Goal: Transaction & Acquisition: Book appointment/travel/reservation

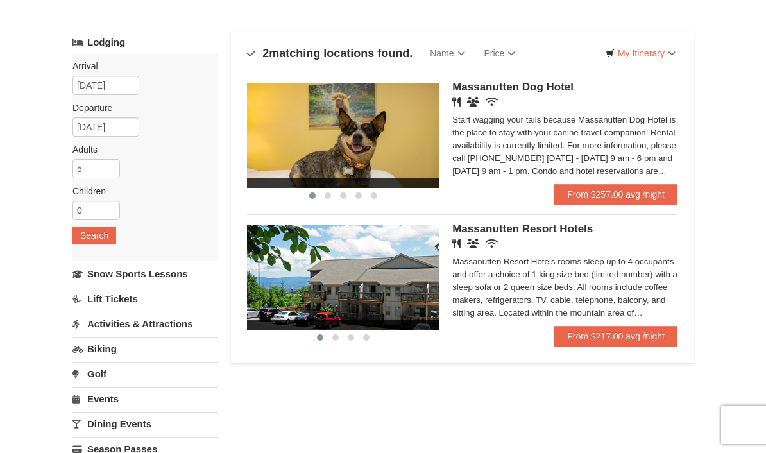
scroll to position [62, 0]
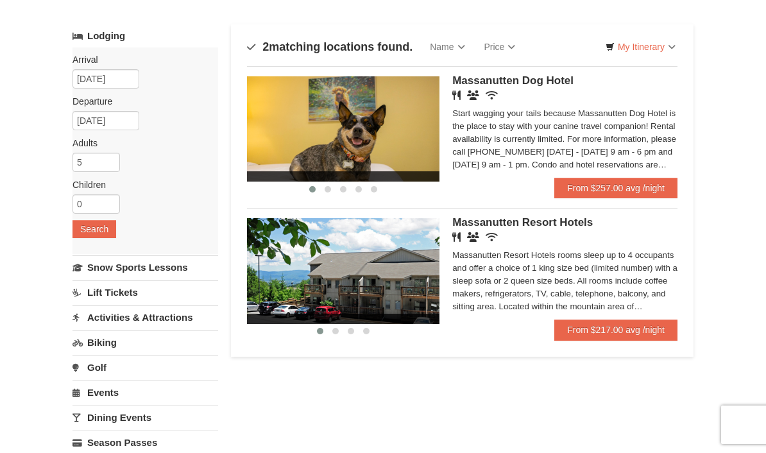
click at [643, 330] on link "From $217.00 avg /night" at bounding box center [615, 329] width 123 height 21
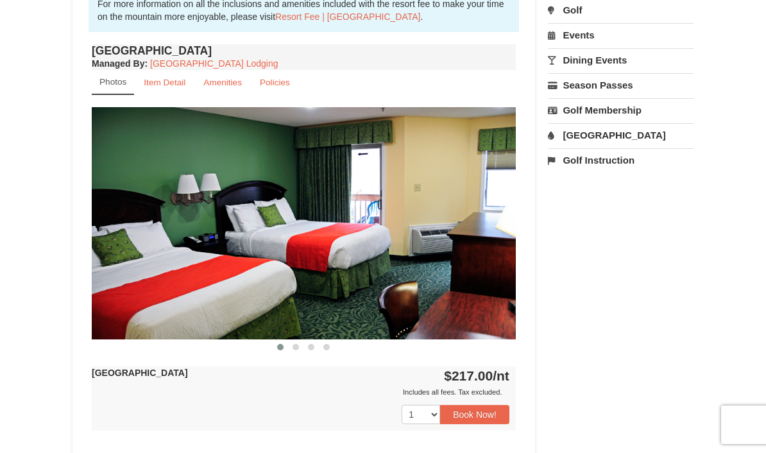
scroll to position [442, 0]
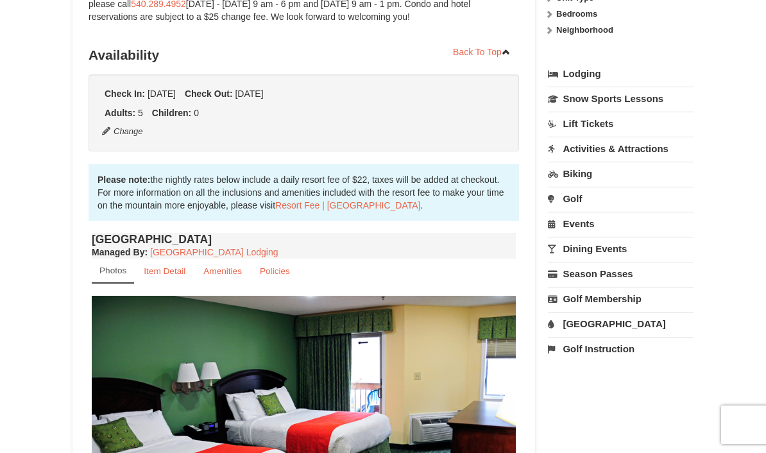
click at [156, 269] on small "Item Detail" at bounding box center [165, 271] width 42 height 10
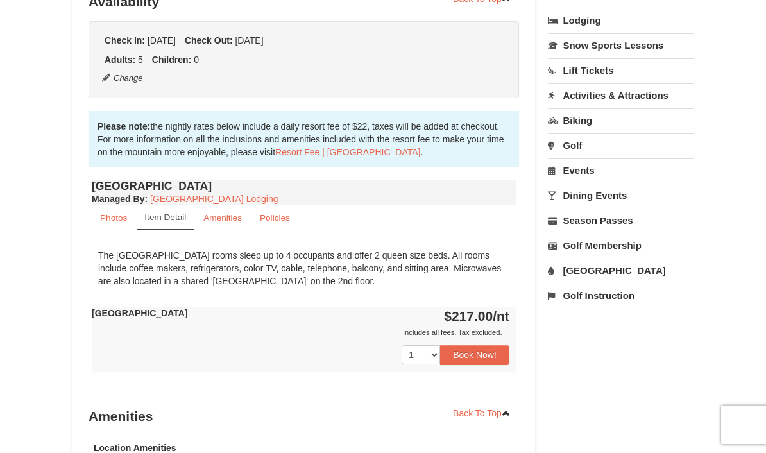
scroll to position [308, 0]
click at [209, 220] on small "Amenities" at bounding box center [222, 219] width 38 height 10
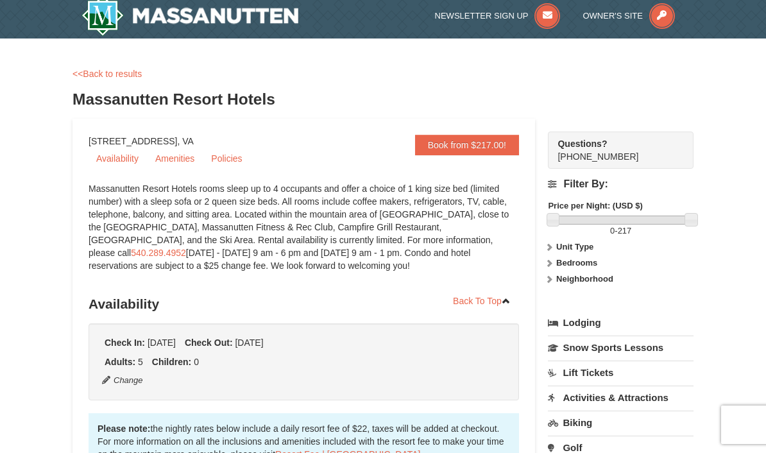
scroll to position [0, 0]
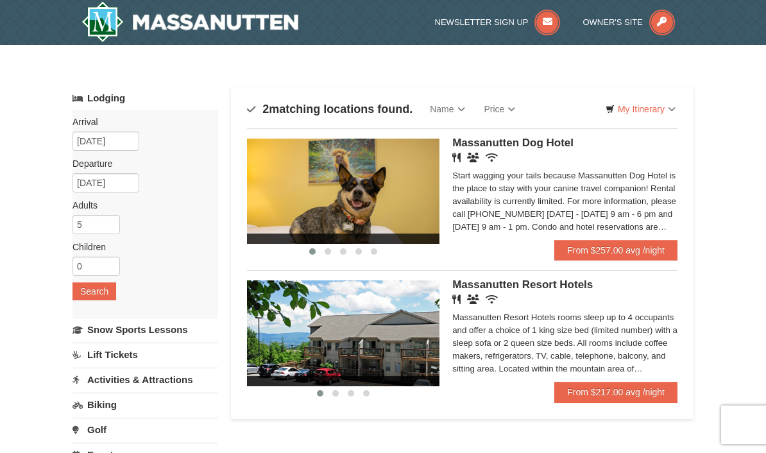
click at [95, 20] on img at bounding box center [189, 21] width 217 height 41
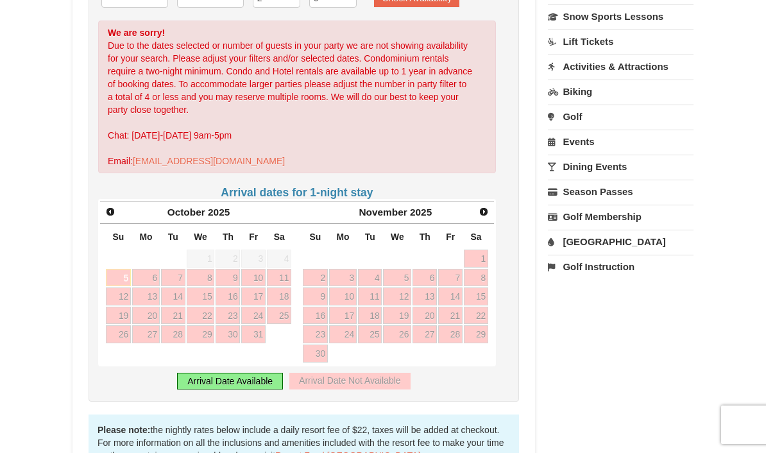
scroll to position [328, 0]
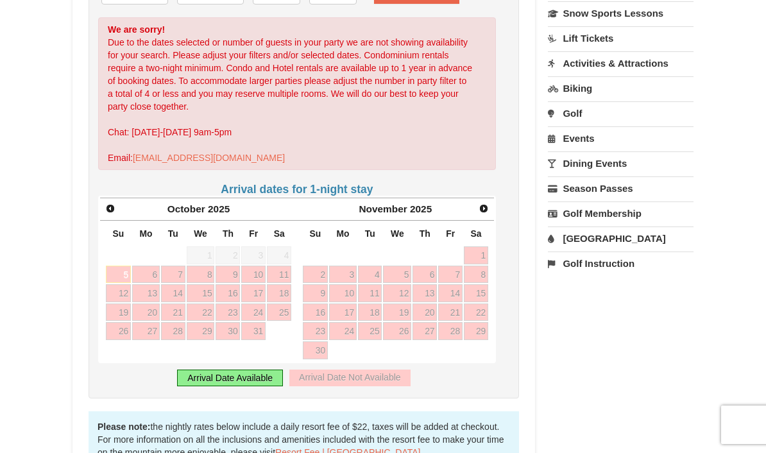
click at [482, 196] on div "Prev October 2025 Su Mo Tu We Th Fr Sa 28 29 30 1 2 3 4 5 6 7 8 9 10 11 12 13 1…" at bounding box center [297, 279] width 398 height 167
click at [480, 183] on h4 "Arrival dates for 1-night stay" at bounding box center [297, 189] width 398 height 13
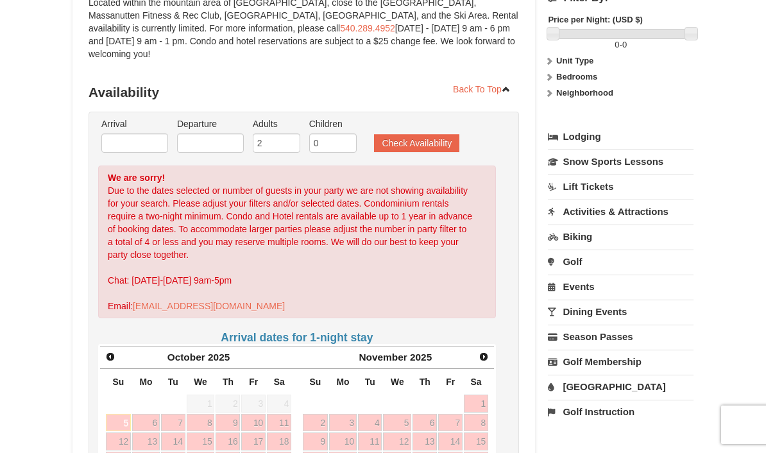
scroll to position [178, 0]
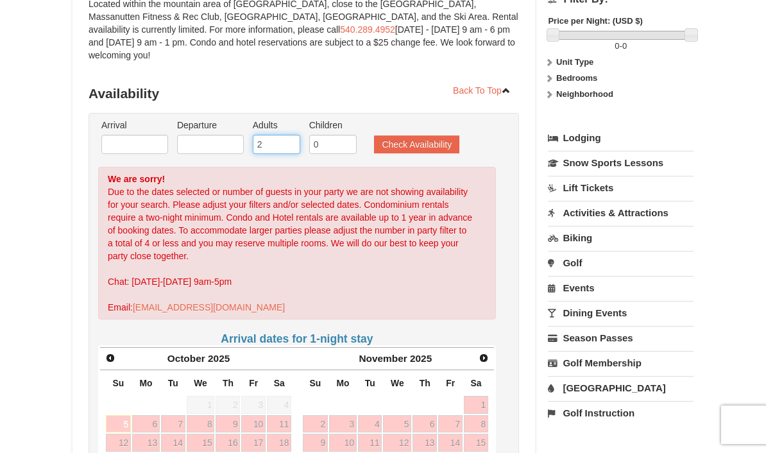
click at [296, 135] on input "2" at bounding box center [276, 144] width 47 height 19
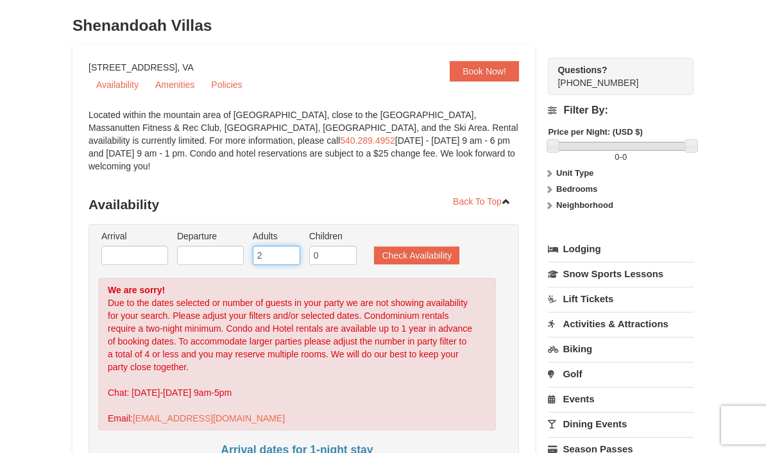
scroll to position [0, 0]
